Goal: Task Accomplishment & Management: Manage account settings

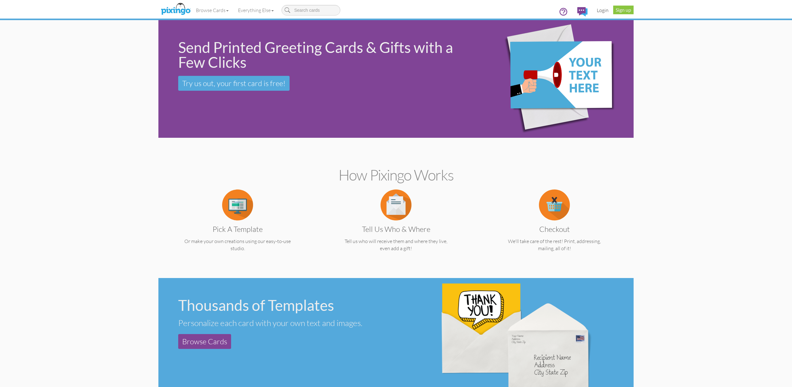
click at [605, 11] on link "Login" at bounding box center [602, 9] width 21 height 15
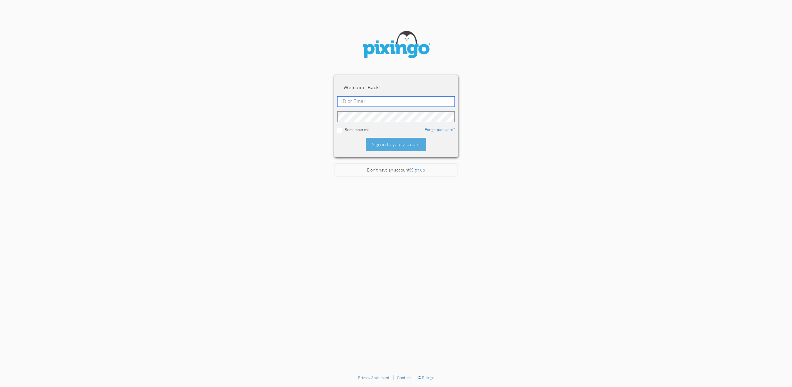
type input "[EMAIL_ADDRESS][DOMAIN_NAME]"
click at [385, 142] on div "Sign in to your account" at bounding box center [396, 144] width 61 height 13
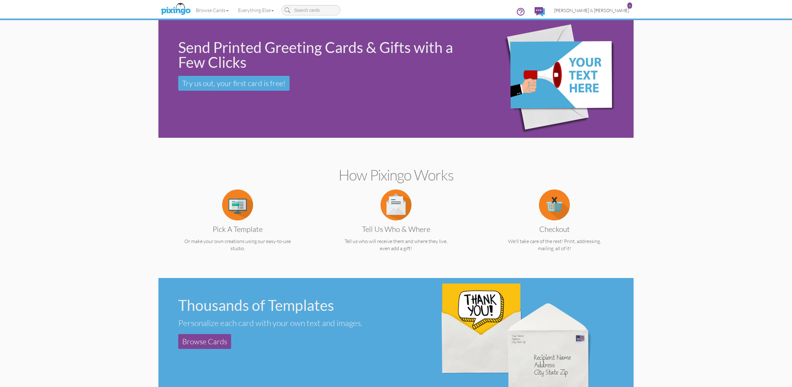
click at [604, 8] on span "[PERSON_NAME] & [PERSON_NAME]" at bounding box center [591, 10] width 75 height 5
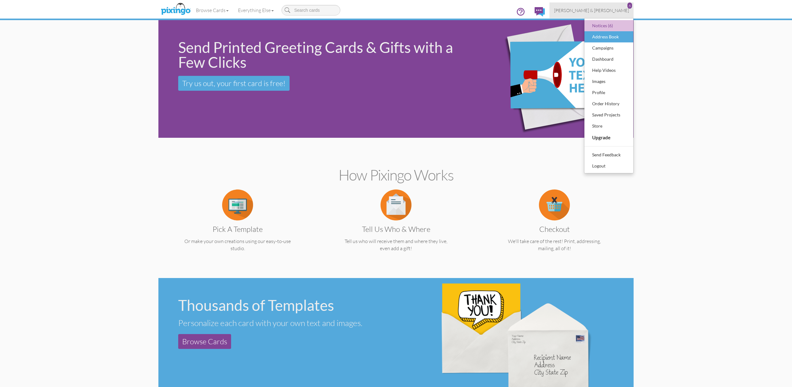
click at [604, 40] on div "Address Book" at bounding box center [609, 36] width 37 height 9
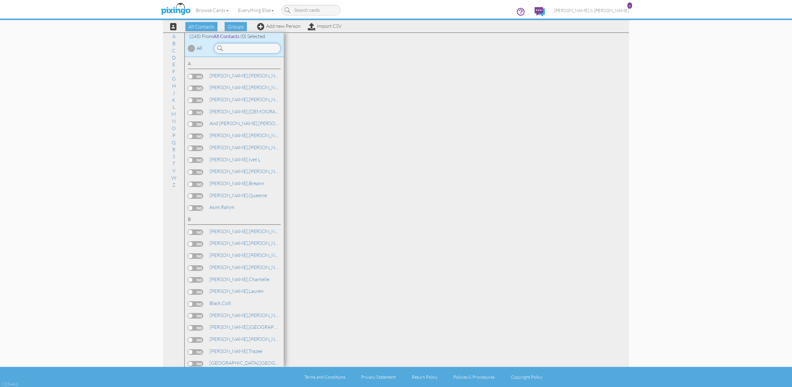
click at [250, 50] on input at bounding box center [247, 48] width 67 height 11
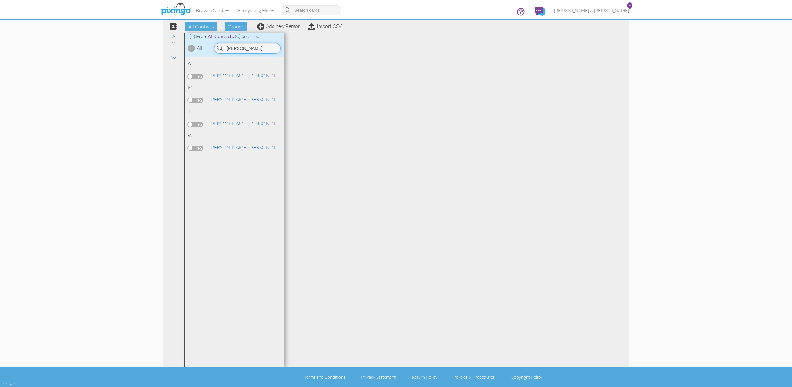
type input "[PERSON_NAME]"
drag, startPoint x: 241, startPoint y: 62, endPoint x: 227, endPoint y: 75, distance: 19.1
click at [227, 75] on span "[PERSON_NAME]," at bounding box center [229, 75] width 39 height 6
click at [229, 75] on link "[PERSON_NAME]" at bounding box center [248, 75] width 79 height 7
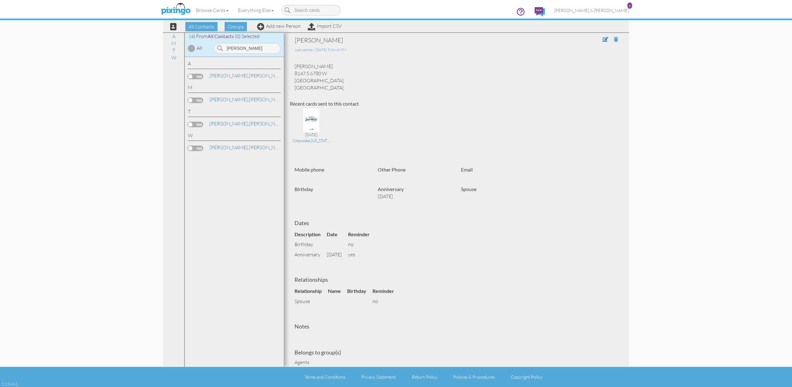
click at [617, 39] on span at bounding box center [616, 39] width 4 height 5
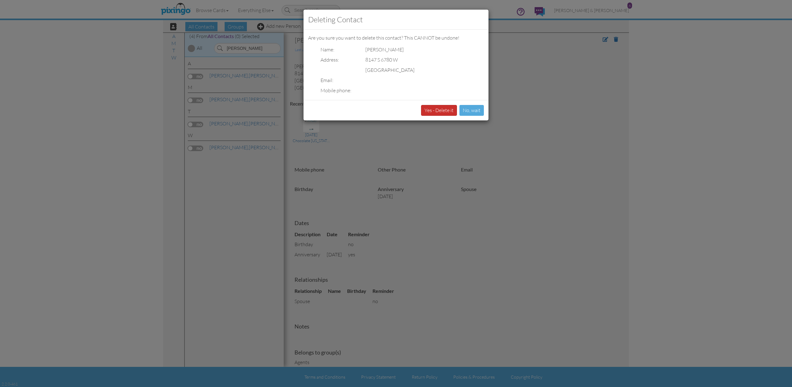
click at [443, 109] on button "Yes - Delete it" at bounding box center [439, 110] width 36 height 11
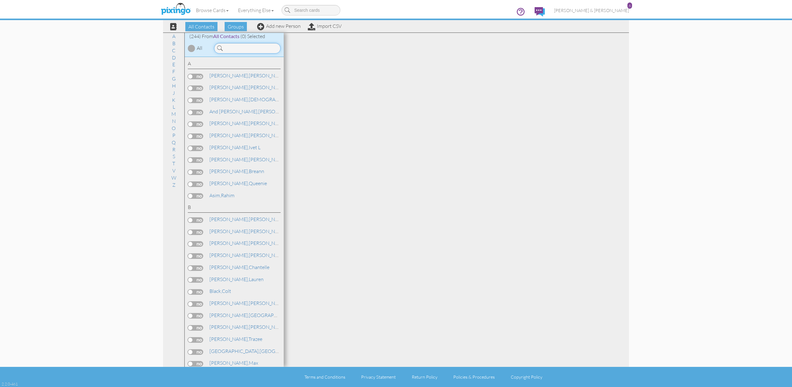
click at [240, 47] on input at bounding box center [247, 48] width 67 height 11
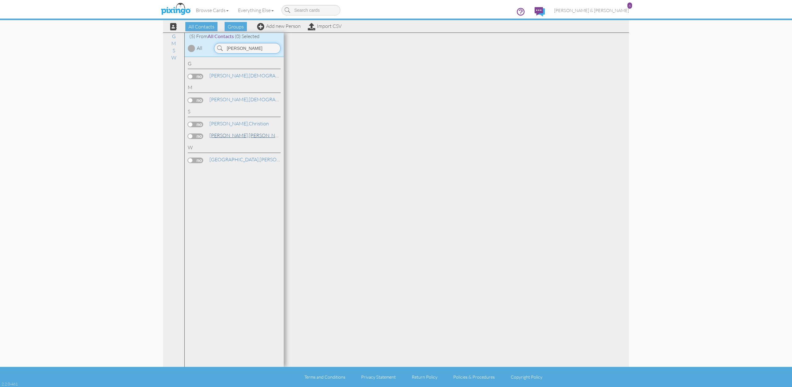
type input "chris"
click at [220, 132] on span "[PERSON_NAME]," at bounding box center [229, 135] width 39 height 6
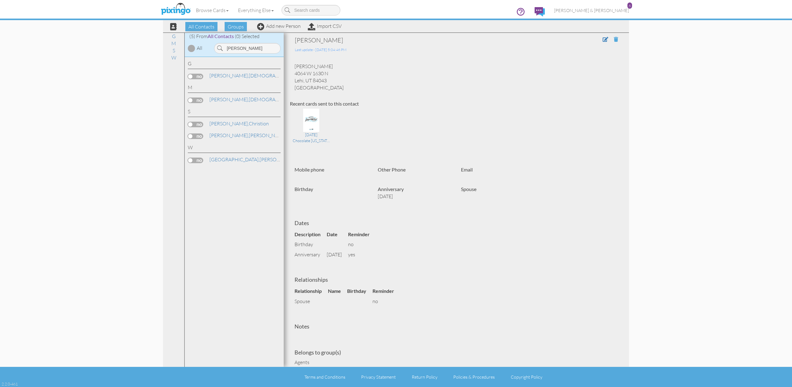
click at [616, 39] on span at bounding box center [616, 39] width 4 height 5
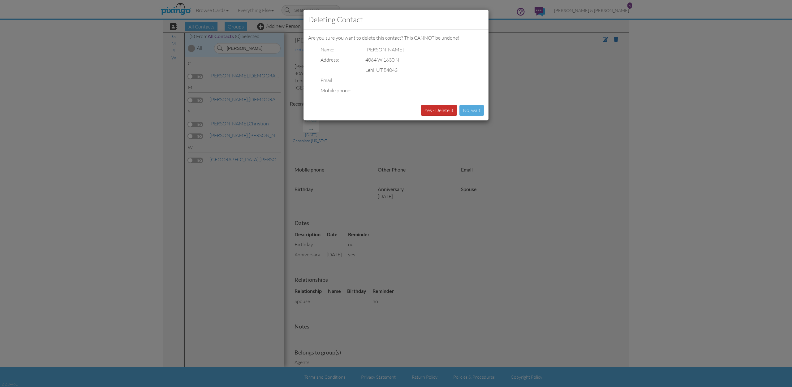
click at [446, 108] on button "Yes - Delete it" at bounding box center [439, 110] width 36 height 11
